Goal: Information Seeking & Learning: Learn about a topic

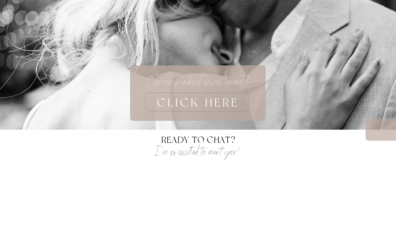
scroll to position [2020, 0]
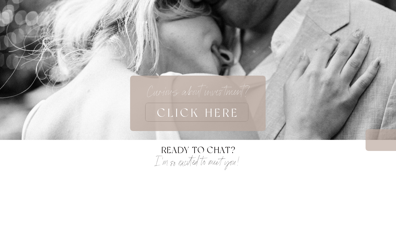
click at [224, 111] on h3 "CLICK HERE" at bounding box center [198, 112] width 170 height 19
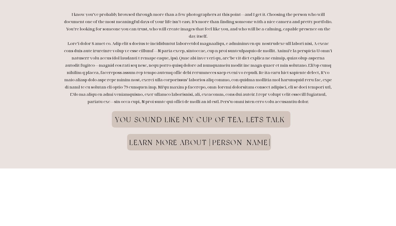
scroll to position [646, 0]
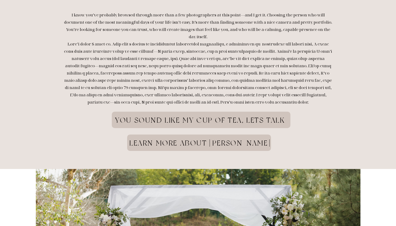
click at [223, 116] on h1 "you sound like my cup of tea, lets talk" at bounding box center [200, 124] width 188 height 17
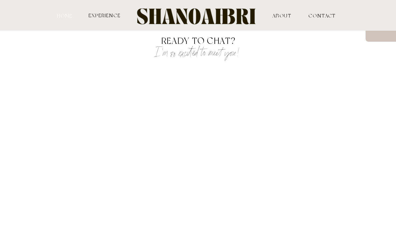
click at [69, 15] on nav "HOME" at bounding box center [64, 15] width 17 height 5
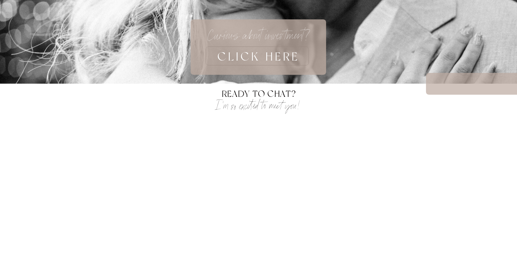
scroll to position [2077, 0]
click at [238, 57] on h3 "CLICK HERE" at bounding box center [258, 56] width 170 height 19
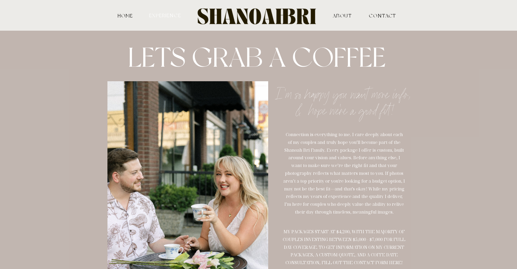
click at [168, 14] on nav "experience" at bounding box center [164, 15] width 33 height 5
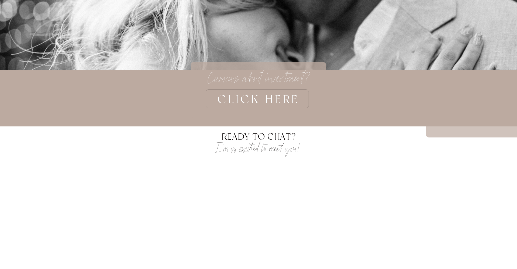
scroll to position [1653, 0]
